Goal: Task Accomplishment & Management: Use online tool/utility

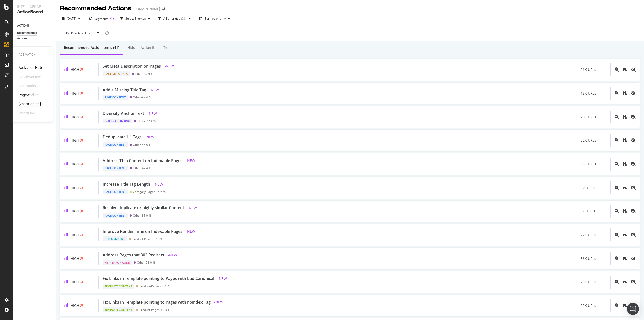
click at [30, 102] on div "SmartContent" at bounding box center [30, 103] width 22 height 5
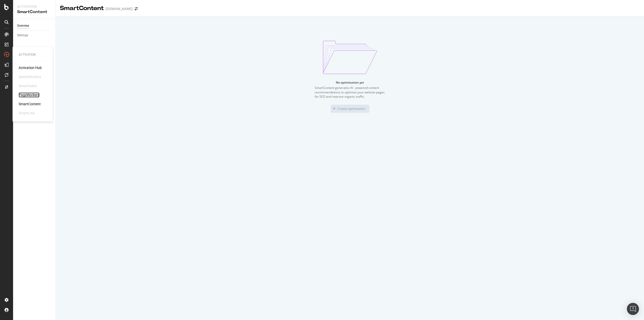
click at [33, 97] on div "PageWorkers" at bounding box center [29, 94] width 21 height 5
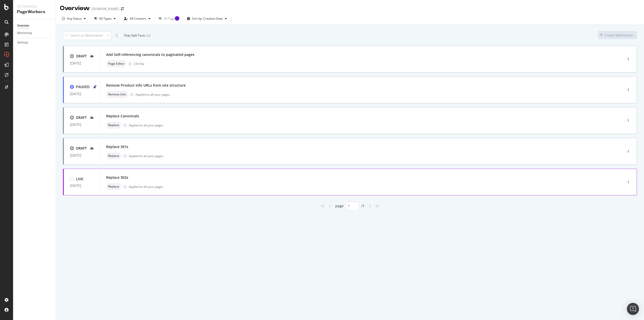
click at [150, 175] on div "Replace 302s" at bounding box center [354, 177] width 496 height 7
